Goal: Task Accomplishment & Management: Manage account settings

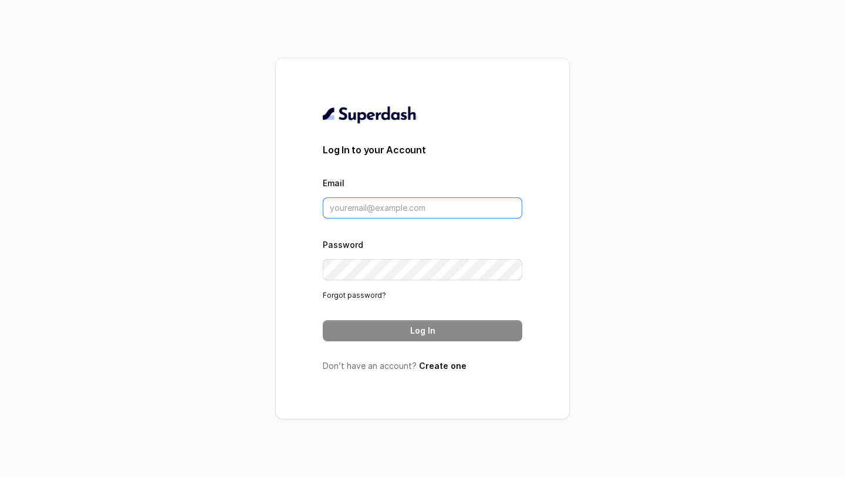
click at [380, 215] on input "Email" at bounding box center [423, 207] width 200 height 21
type input "[EMAIL_ADDRESS][DOMAIN_NAME]"
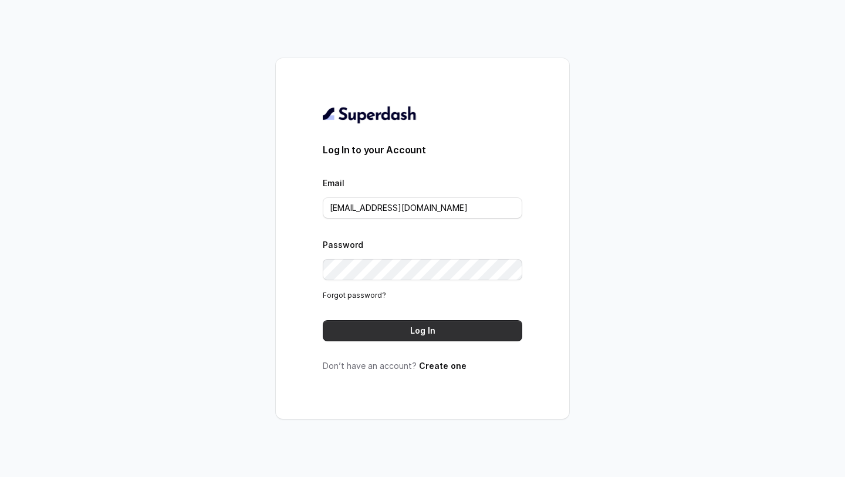
click at [406, 333] on button "Log In" at bounding box center [423, 330] width 200 height 21
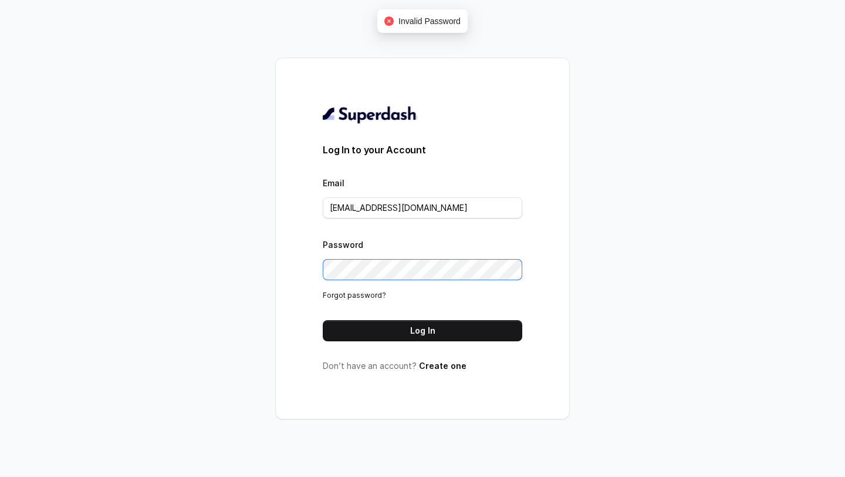
click at [285, 269] on div "Log In to your Account Email [EMAIL_ADDRESS][DOMAIN_NAME] Password Forgot passw…" at bounding box center [422, 238] width 293 height 360
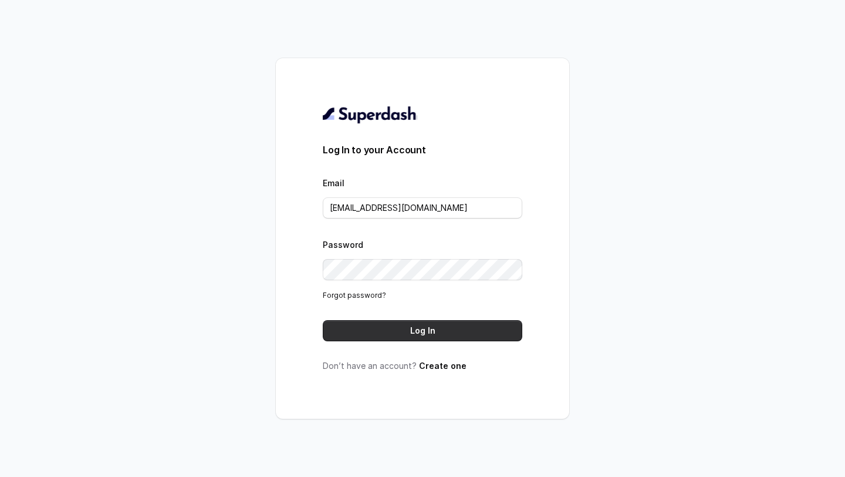
click at [367, 332] on button "Log In" at bounding box center [423, 330] width 200 height 21
click at [356, 295] on link "Forgot password?" at bounding box center [354, 295] width 63 height 9
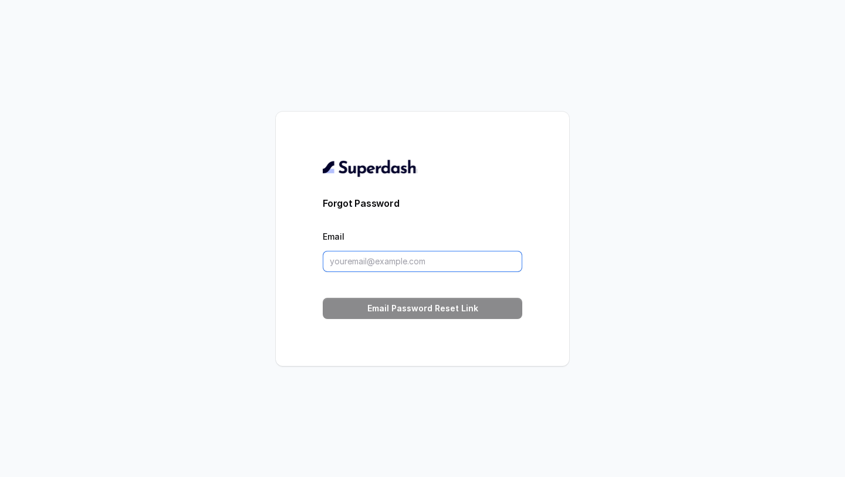
click at [394, 252] on input "Email" at bounding box center [423, 261] width 200 height 21
type input "[EMAIL_ADDRESS][DOMAIN_NAME]"
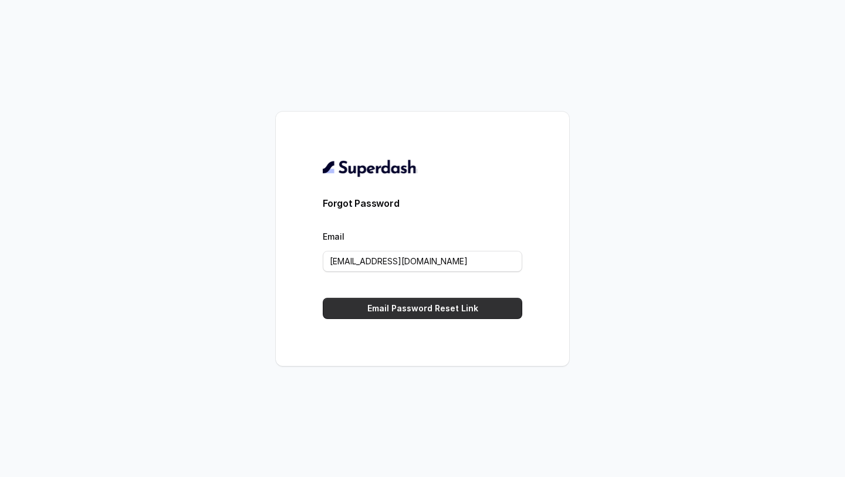
click at [409, 315] on button "Email Password Reset Link" at bounding box center [423, 308] width 200 height 21
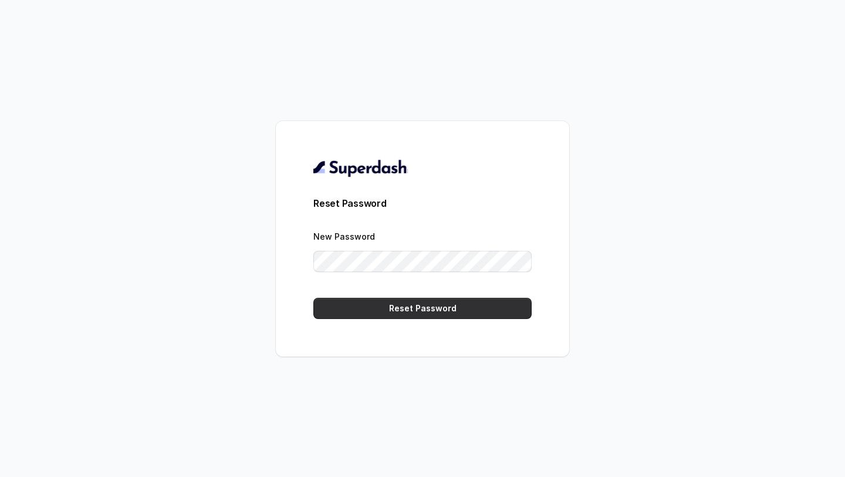
click at [390, 313] on button "Reset Password" at bounding box center [422, 308] width 218 height 21
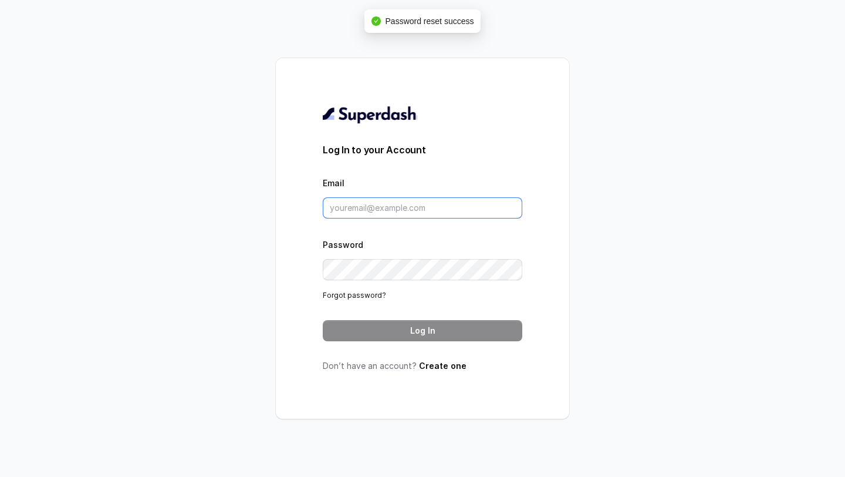
click at [393, 209] on input "Email" at bounding box center [423, 207] width 200 height 21
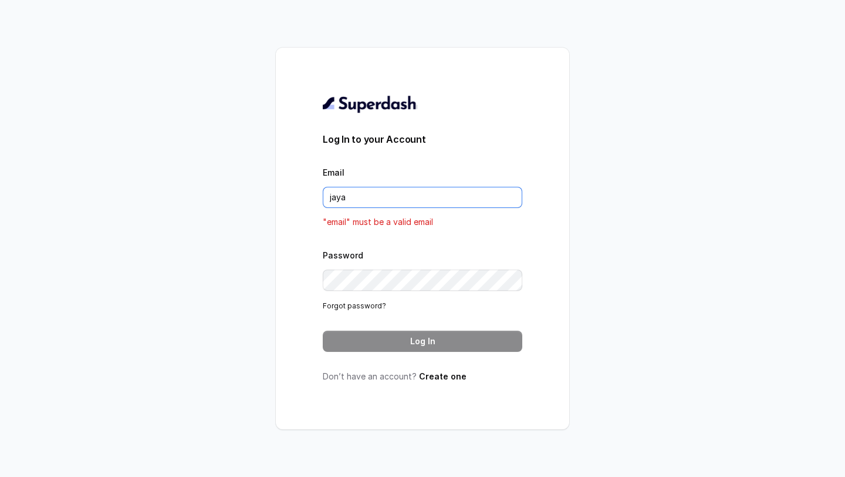
type input "[EMAIL_ADDRESS][DOMAIN_NAME]"
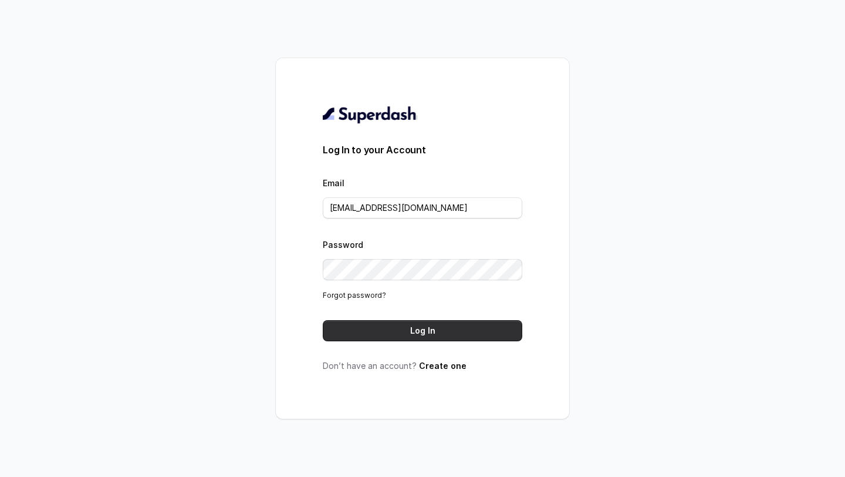
click at [407, 332] on button "Log In" at bounding box center [423, 330] width 200 height 21
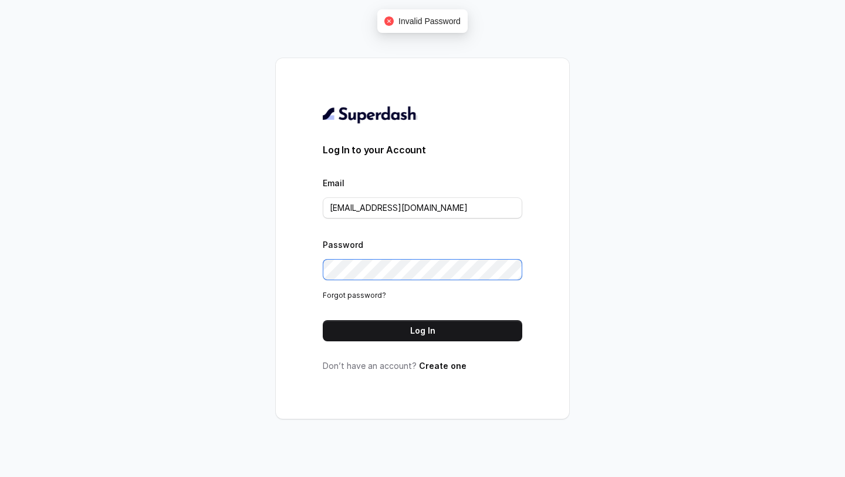
click at [270, 273] on div "Log In to your Account Email [EMAIL_ADDRESS][DOMAIN_NAME] Password Forgot passw…" at bounding box center [422, 238] width 845 height 477
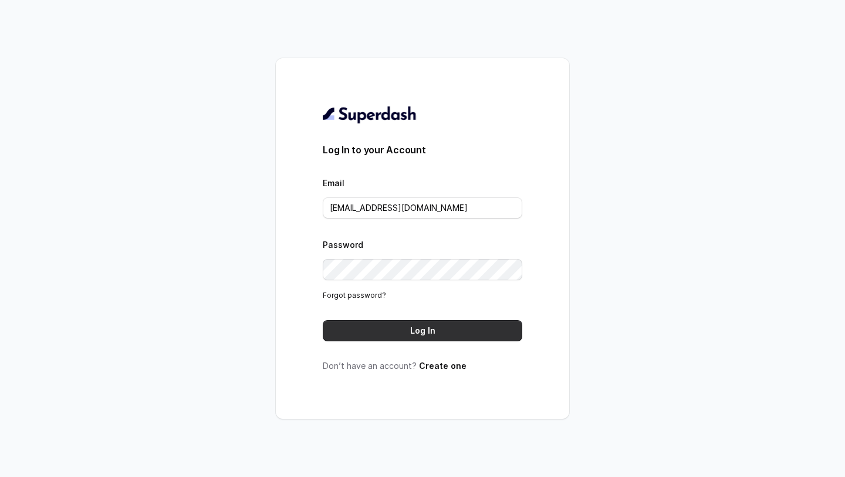
click at [369, 330] on button "Log In" at bounding box center [423, 330] width 200 height 21
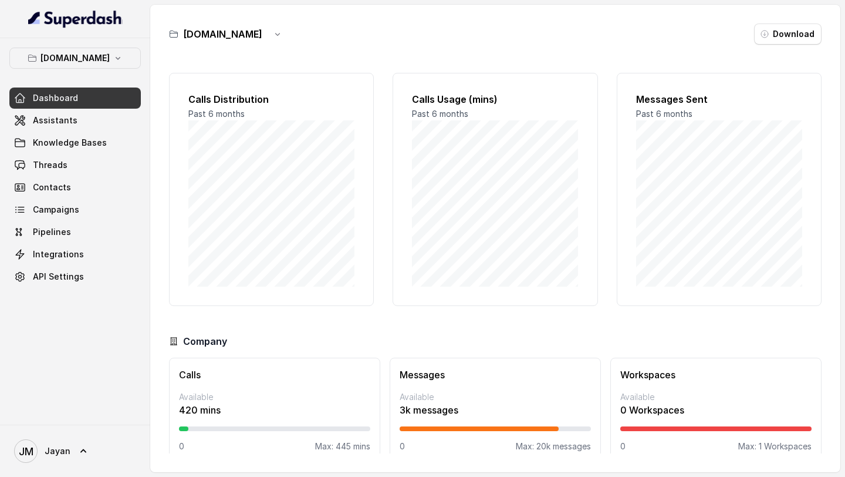
scroll to position [17, 0]
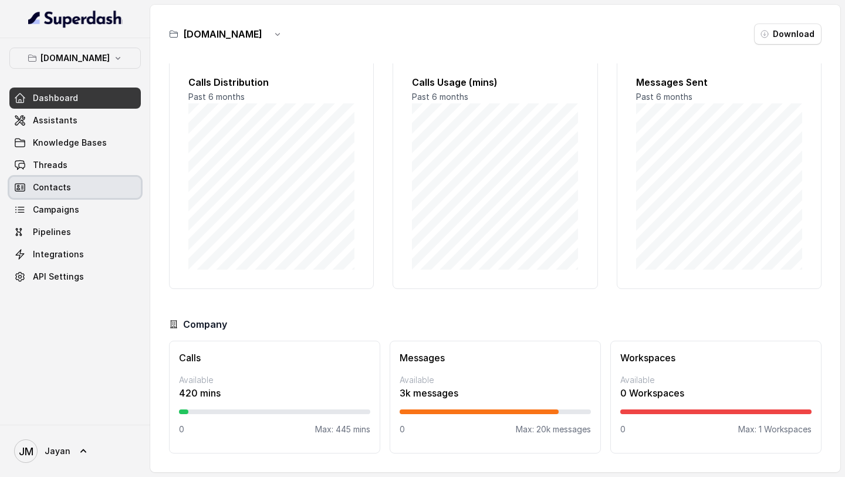
click at [61, 184] on span "Contacts" at bounding box center [52, 187] width 38 height 12
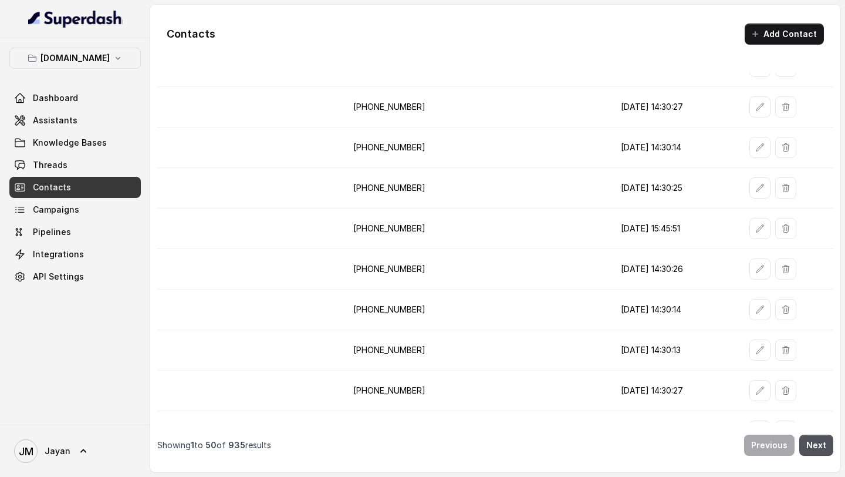
scroll to position [578, 0]
click at [58, 163] on span "Threads" at bounding box center [50, 165] width 35 height 12
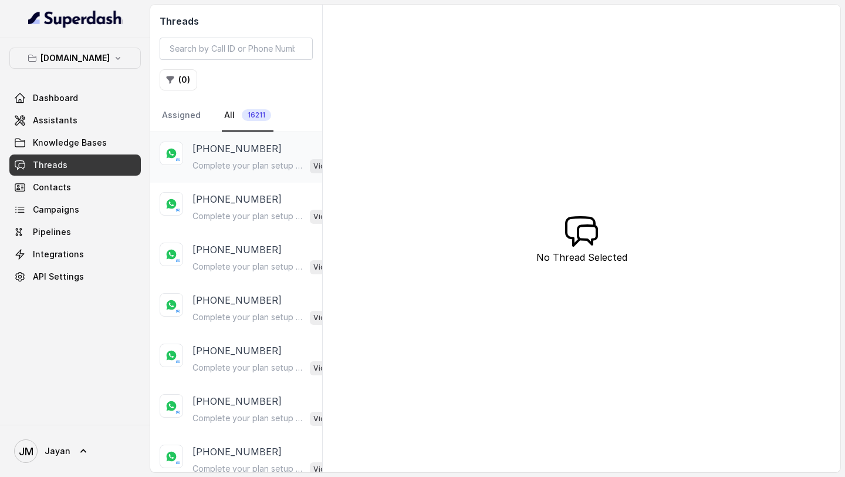
click at [244, 173] on div "+63656667676 Complete your plan setup You left your membership setup midway. Ta…" at bounding box center [236, 157] width 172 height 50
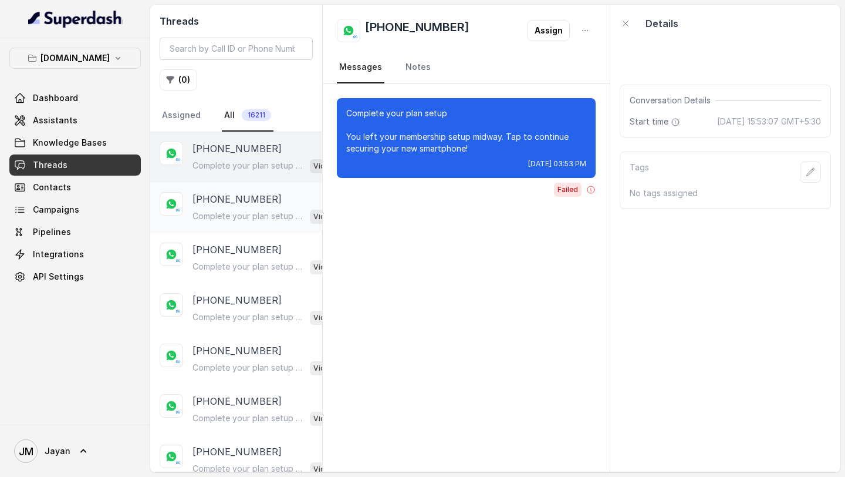
click at [235, 195] on p "+63987877787878" at bounding box center [237, 199] width 89 height 14
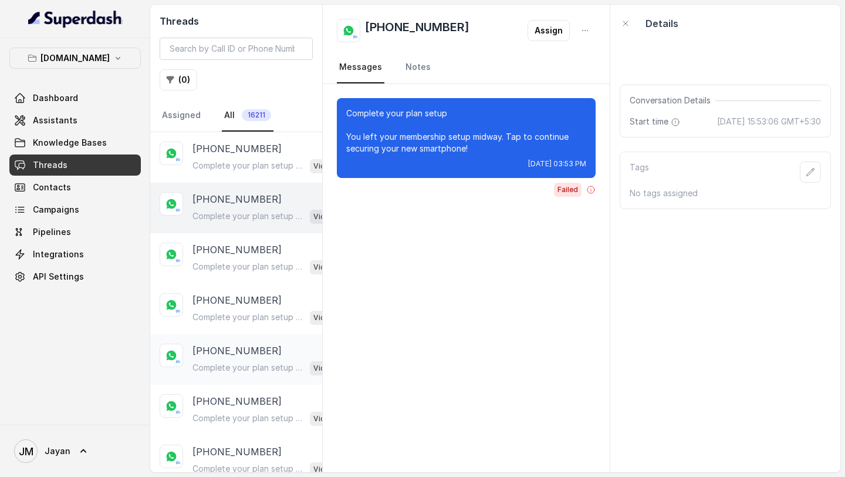
click at [231, 377] on div "+63656667676 Complete your plan setup You left your membership setup midway. Ta…" at bounding box center [236, 359] width 172 height 50
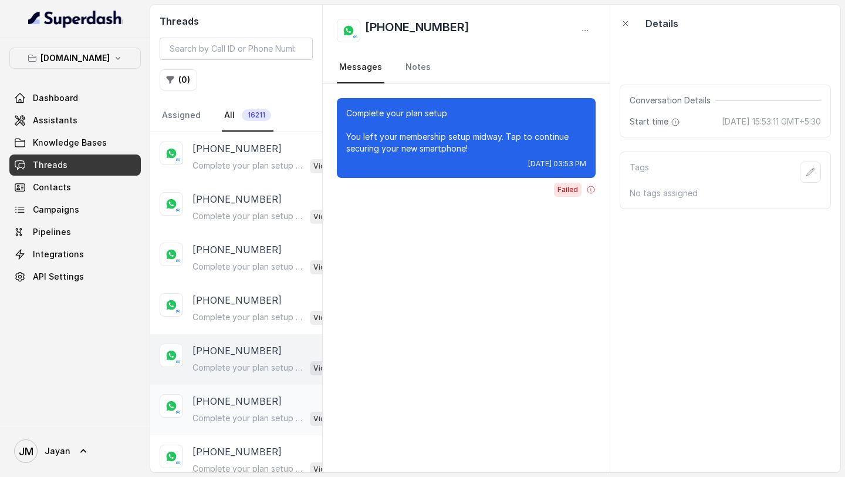
click at [231, 427] on div "+63987877787878 Complete your plan setup You left your membership setup midway.…" at bounding box center [236, 409] width 172 height 50
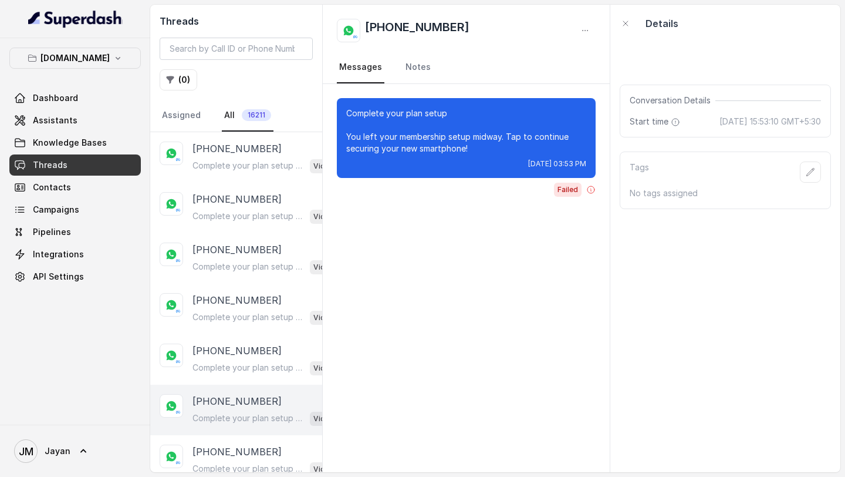
click at [232, 412] on p "Complete your plan setup You left your membership setup midway. Tap to continue…" at bounding box center [249, 418] width 113 height 12
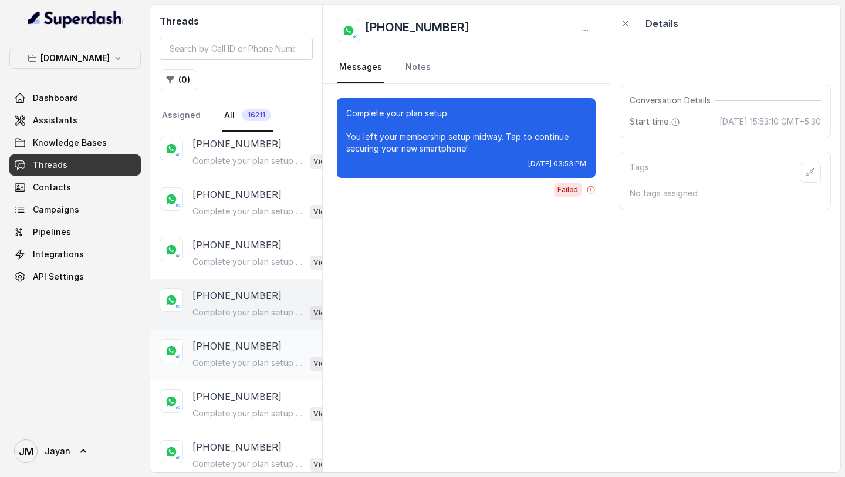
scroll to position [209, 0]
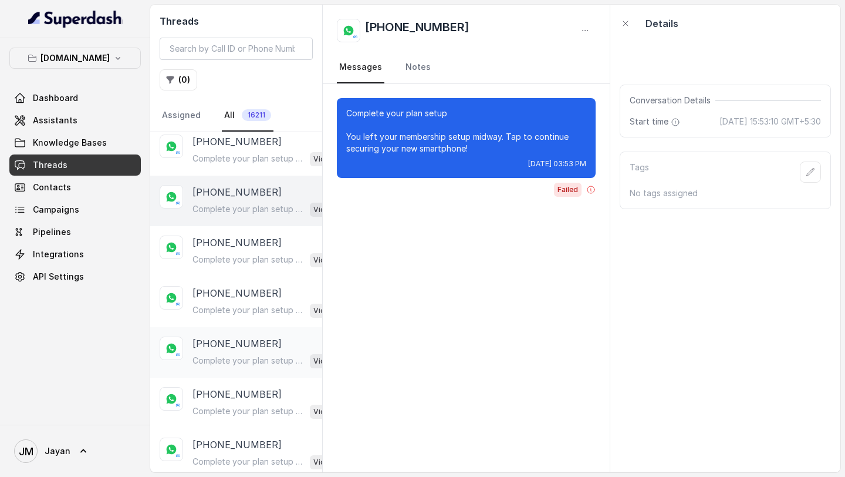
click at [243, 349] on div "+639090909090 Complete your plan setup You left your membership setup midway. T…" at bounding box center [265, 352] width 144 height 32
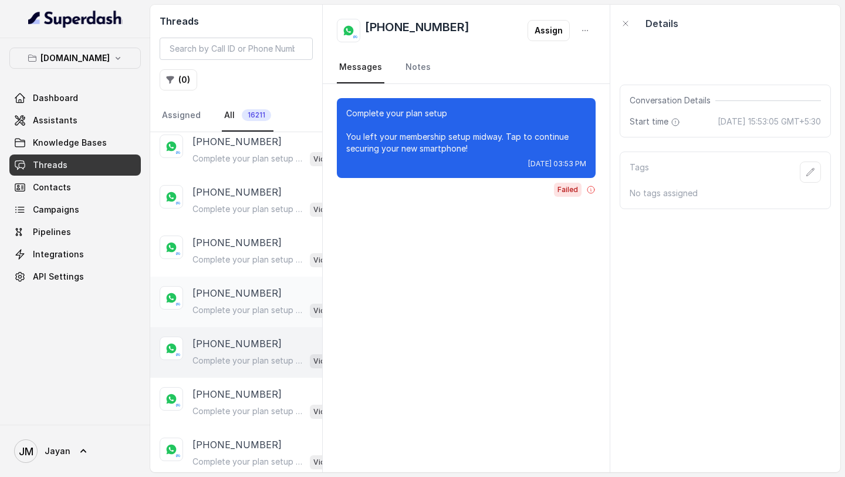
click at [244, 302] on div "Complete your plan setup You left your membership setup midway. Tap to continue…" at bounding box center [265, 309] width 144 height 15
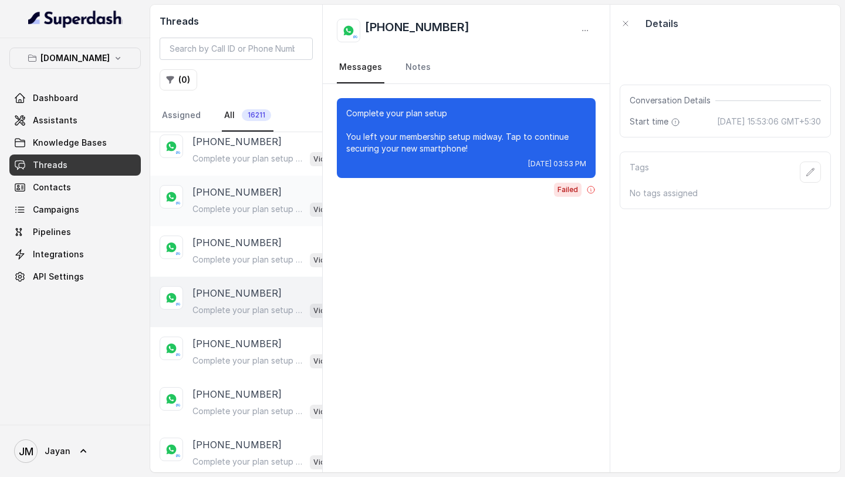
click at [237, 201] on div "Complete your plan setup You left your membership setup midway. Tap to continue…" at bounding box center [265, 208] width 144 height 15
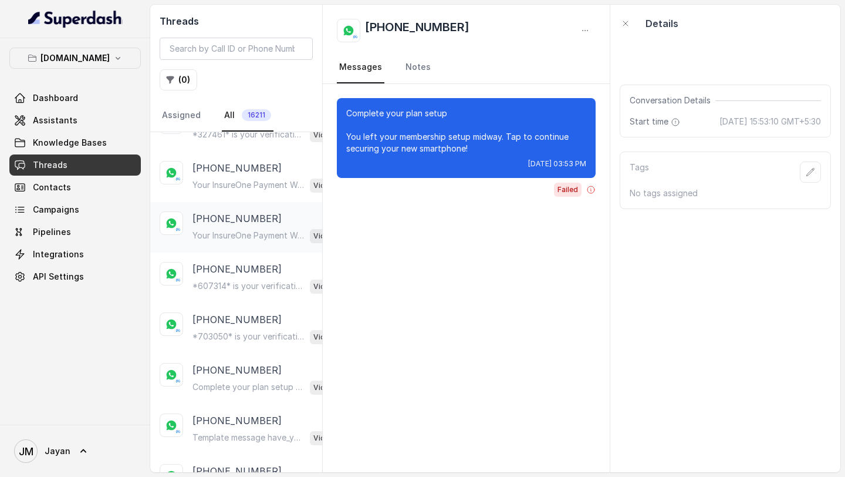
scroll to position [638, 0]
click at [251, 217] on p "+9184394939044" at bounding box center [237, 217] width 89 height 14
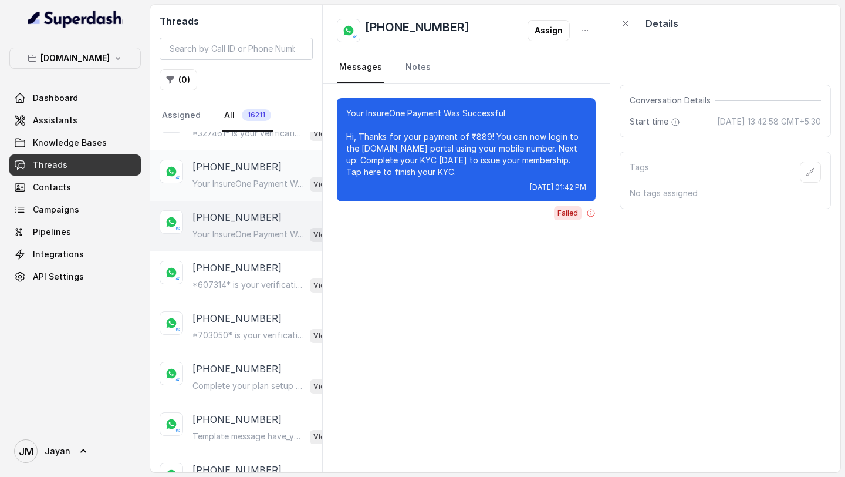
click at [266, 190] on div "+84869643012 Your InsureOne Payment Was Successful Hi, Thanks for your payment …" at bounding box center [236, 175] width 172 height 50
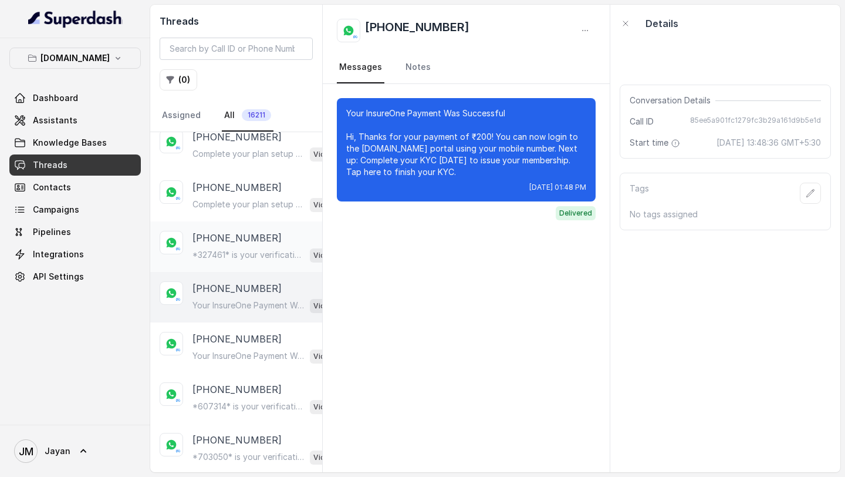
scroll to position [515, 0]
click at [234, 204] on p "Complete your plan setup You left your membership setup midway. Tap to continue…" at bounding box center [249, 206] width 113 height 12
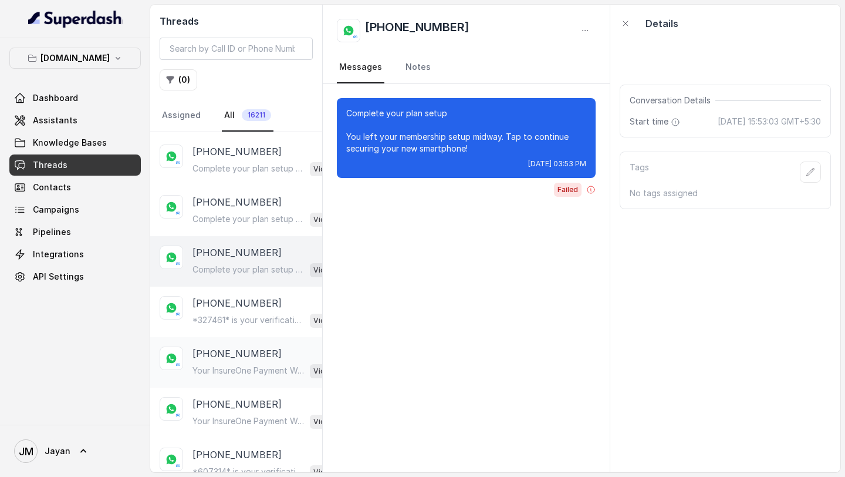
scroll to position [434, 0]
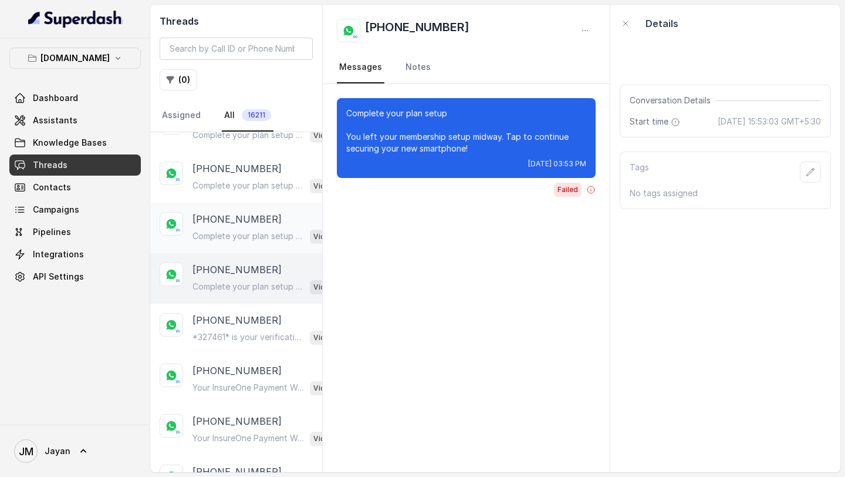
click at [238, 230] on p "Complete your plan setup You left your membership setup midway. Tap to continue…" at bounding box center [249, 236] width 113 height 12
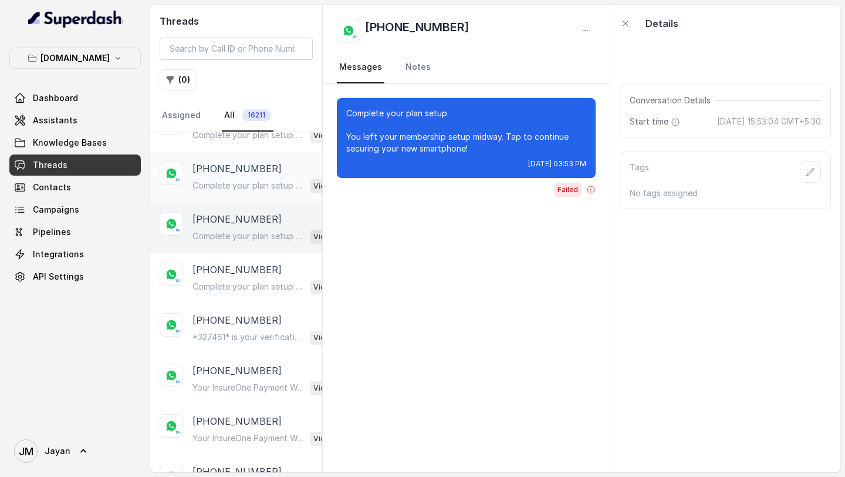
click at [251, 180] on p "Complete your plan setup You left your membership setup midway. Tap to continue…" at bounding box center [249, 186] width 113 height 12
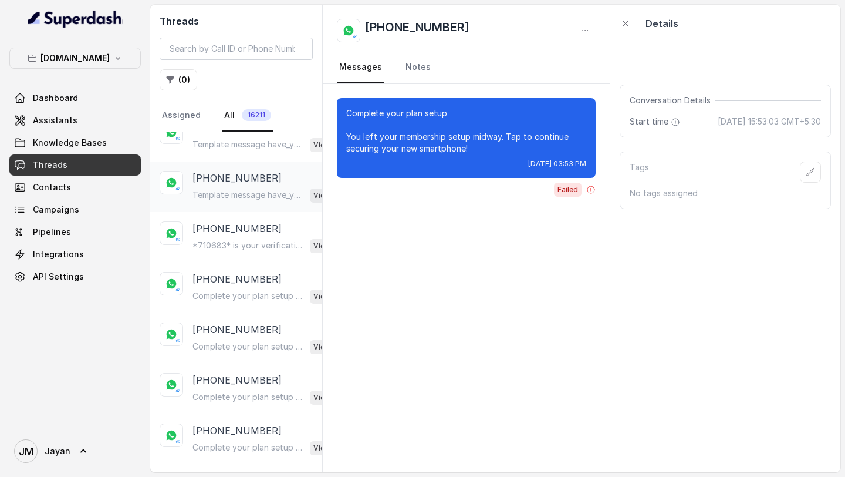
scroll to position [929, 0]
click at [254, 291] on p "Complete your plan setup You left your membership setup midway. Tap to continue…" at bounding box center [249, 297] width 113 height 12
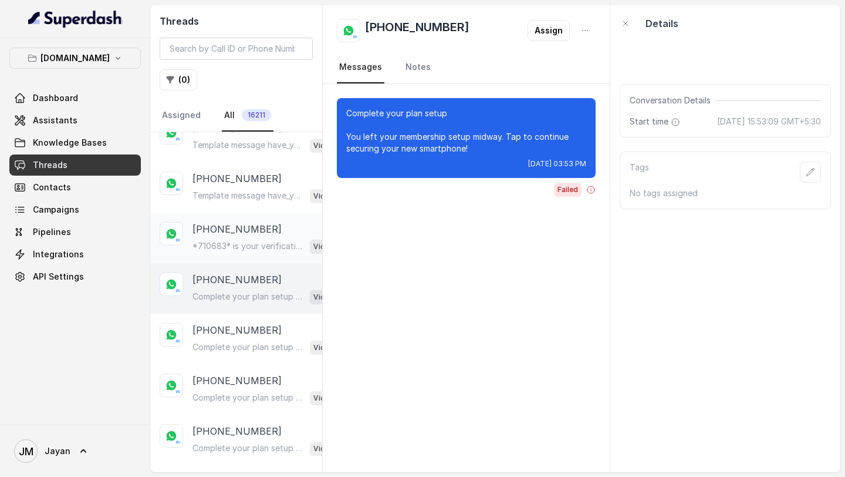
click at [249, 238] on div "*710683* is your verification code. For your security, do not share this code. …" at bounding box center [265, 245] width 144 height 15
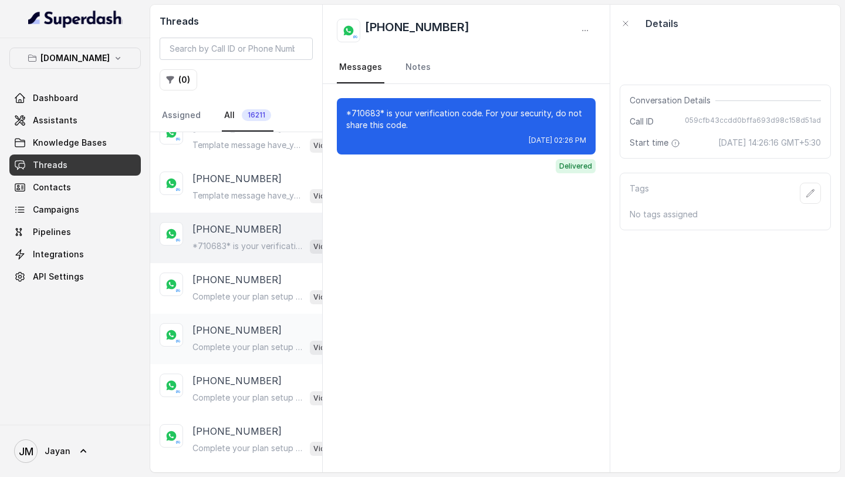
click at [244, 313] on div "+918826755455 Complete your plan setup You left your membership setup midway. T…" at bounding box center [236, 338] width 172 height 50
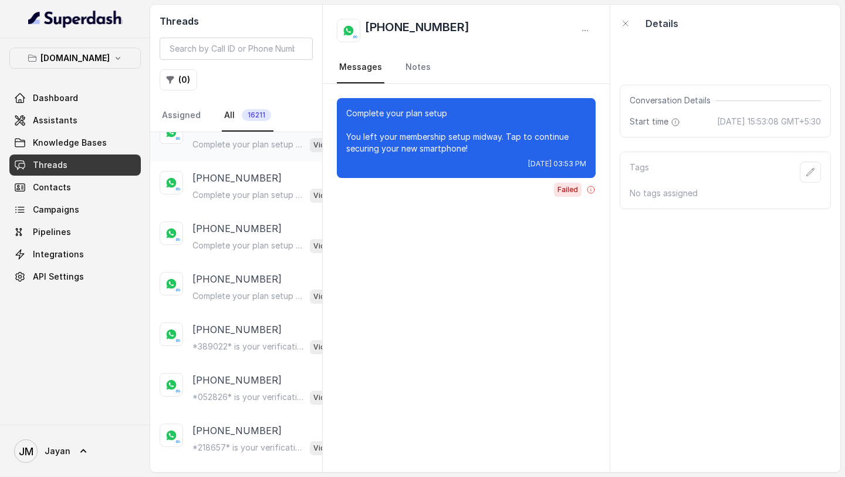
scroll to position [1213, 0]
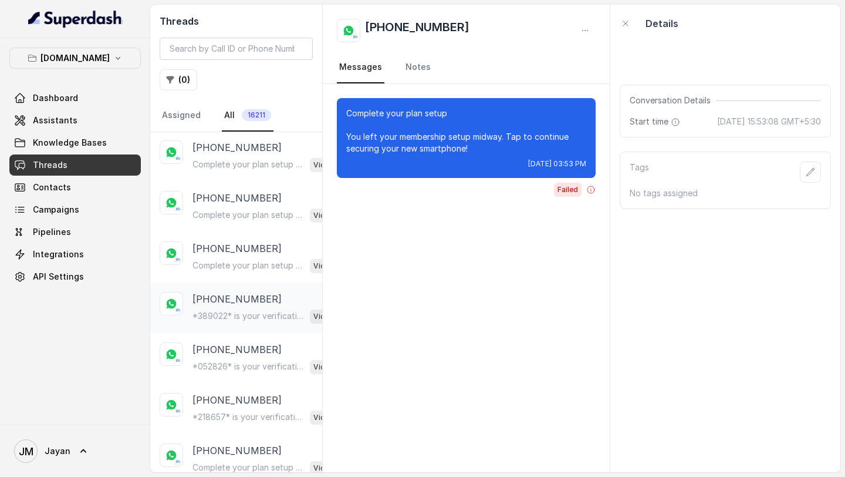
click at [250, 310] on p "*389022* is your verification code. For your security, do not share this code." at bounding box center [249, 316] width 113 height 12
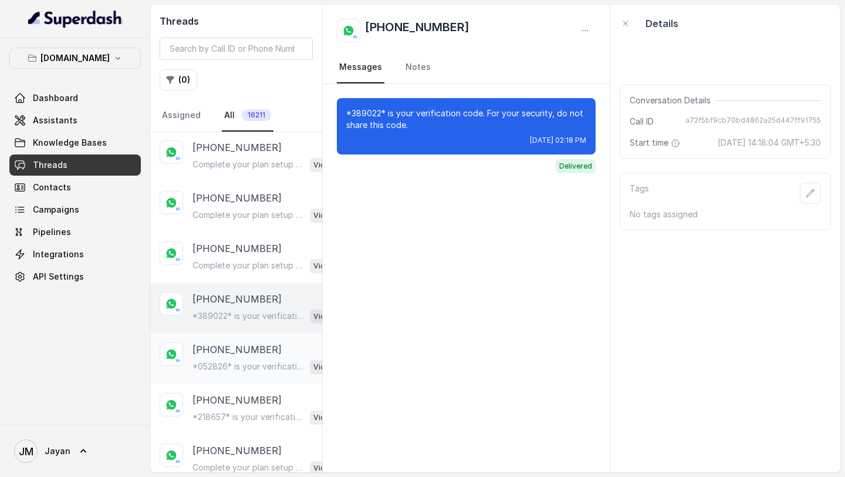
click at [245, 366] on div "+919654654201 *052826* is your verification code. For your security, do not sha…" at bounding box center [236, 358] width 172 height 50
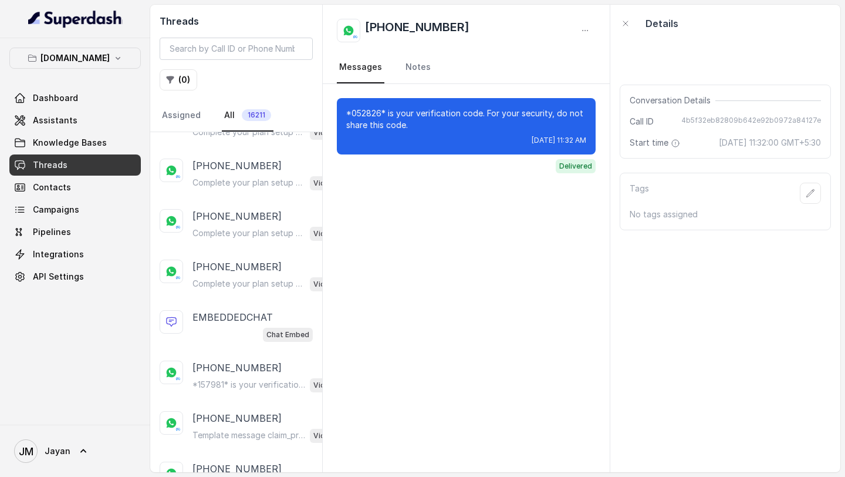
scroll to position [1700, 0]
click at [255, 377] on p "Claim Status Update Hi ha noi 1, Your claim status Claim_ABC has been updated t…" at bounding box center [249, 383] width 113 height 12
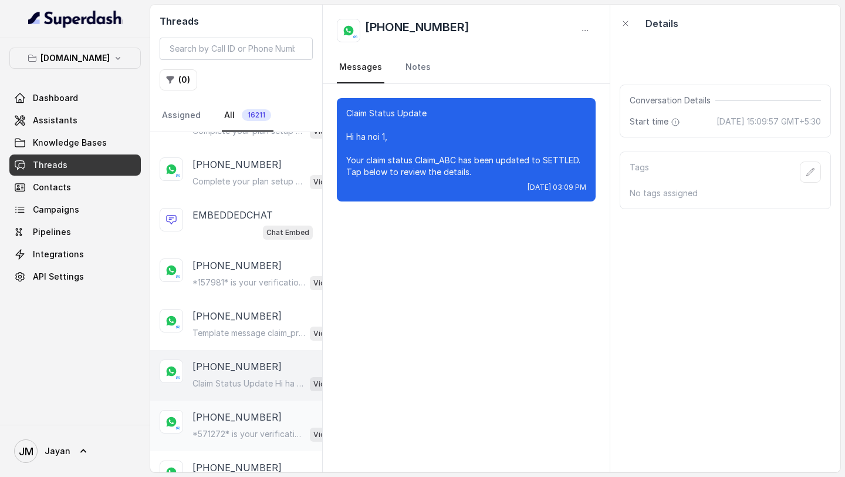
click at [249, 412] on p "+84975862877" at bounding box center [237, 417] width 89 height 14
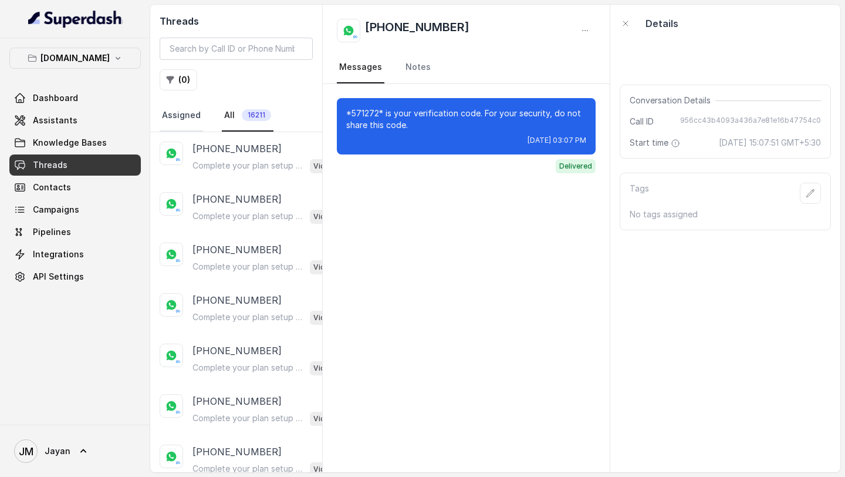
click at [187, 117] on link "Assigned" at bounding box center [181, 116] width 43 height 32
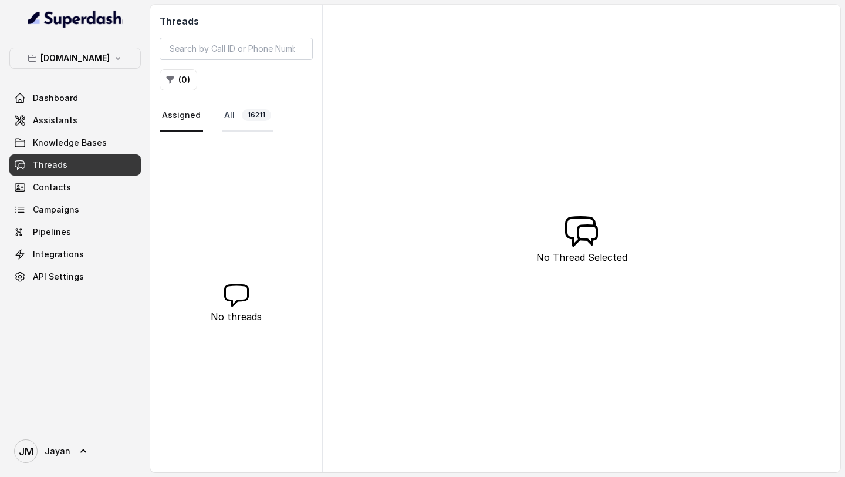
click at [235, 116] on link "All 16211" at bounding box center [248, 116] width 52 height 32
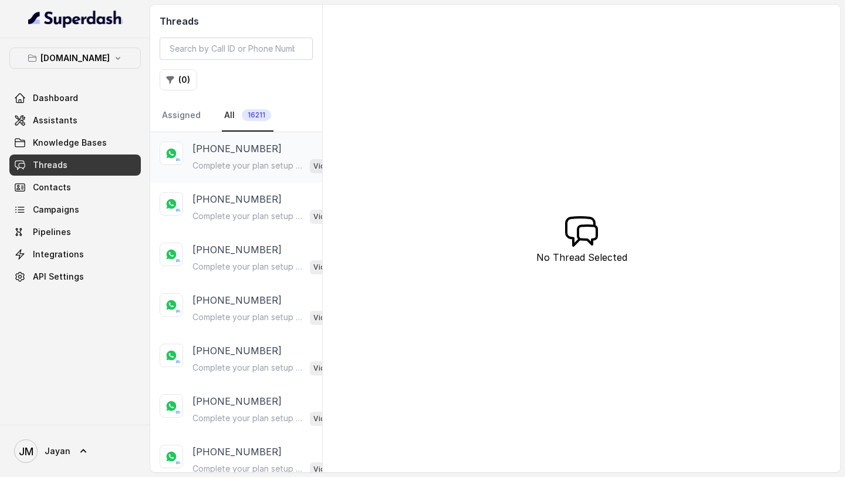
click at [232, 155] on p "+63656667676" at bounding box center [237, 148] width 89 height 14
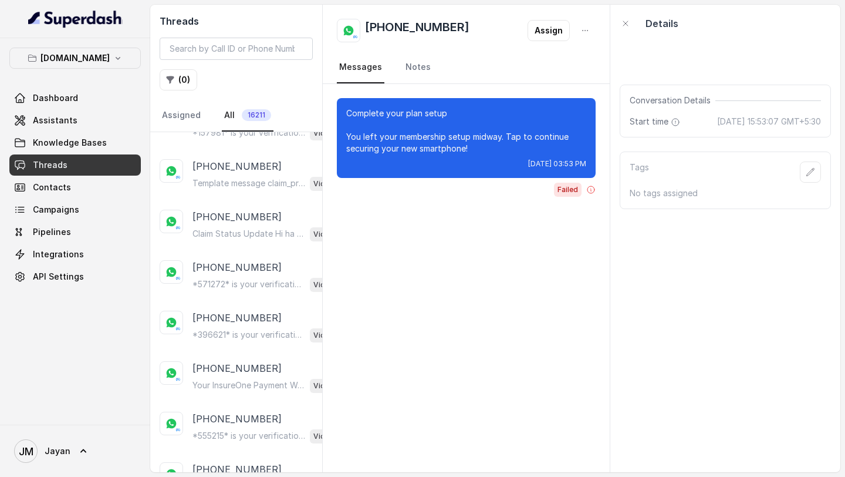
scroll to position [1900, 0]
click at [226, 387] on div "+84975862877 *555215* is your verification code. For your security, do not shar…" at bounding box center [236, 377] width 172 height 50
